Goal: Task Accomplishment & Management: Use online tool/utility

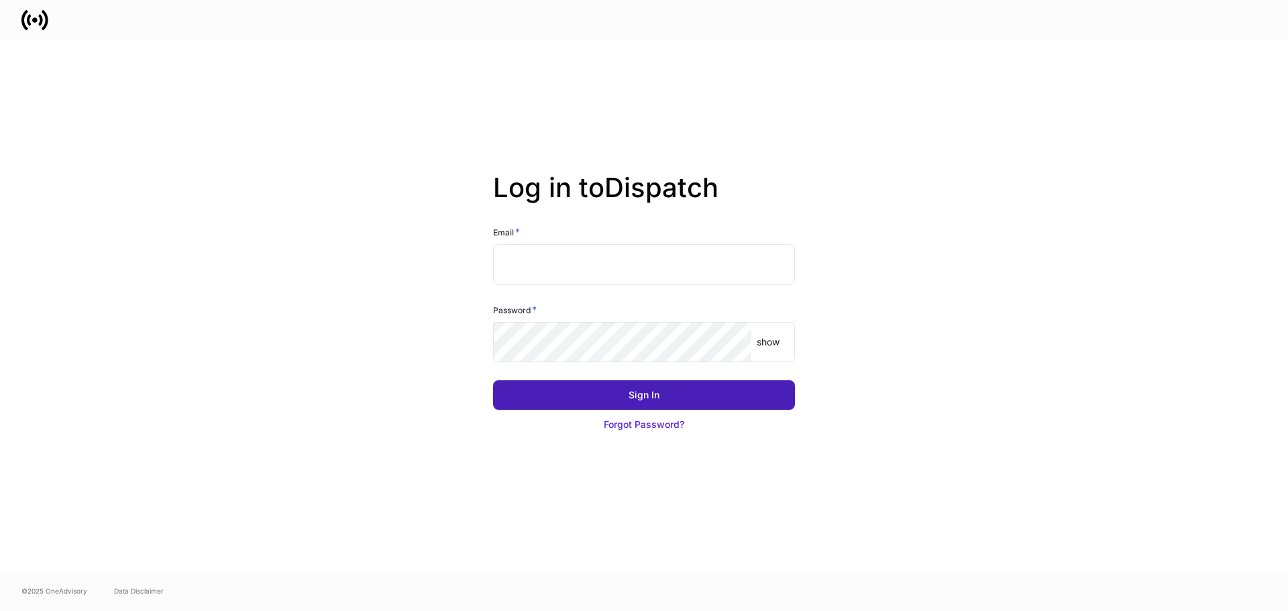
type input "**********"
click at [680, 395] on button "Sign In" at bounding box center [644, 396] width 302 height 30
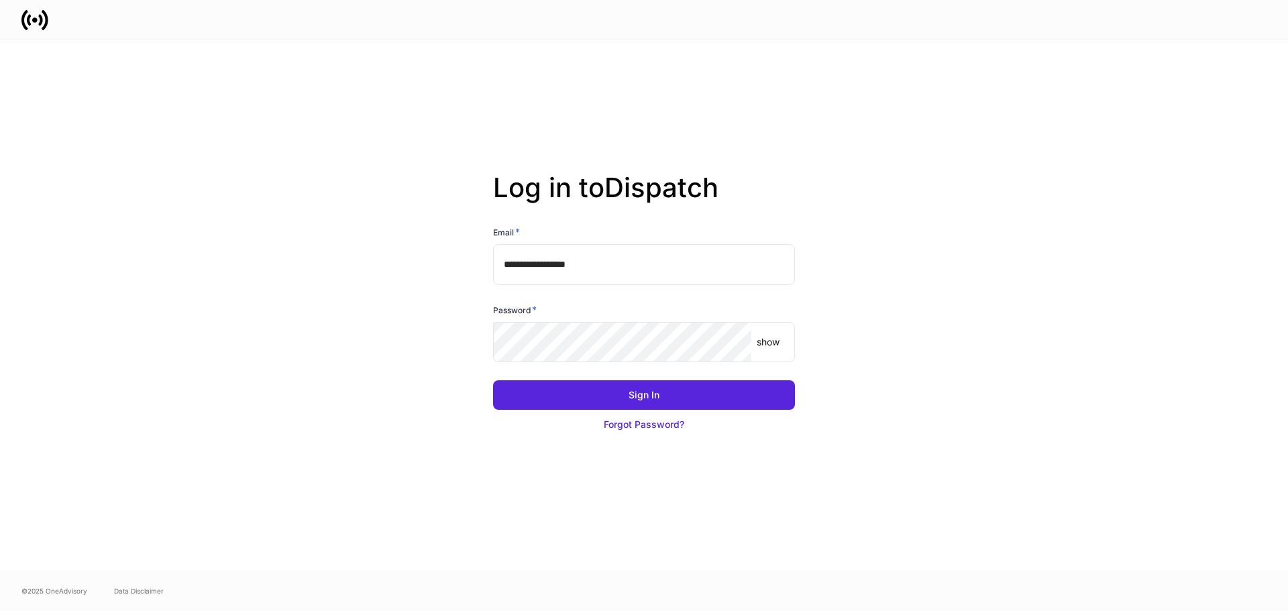
click at [619, 268] on input "**********" at bounding box center [644, 264] width 302 height 40
